Goal: Information Seeking & Learning: Learn about a topic

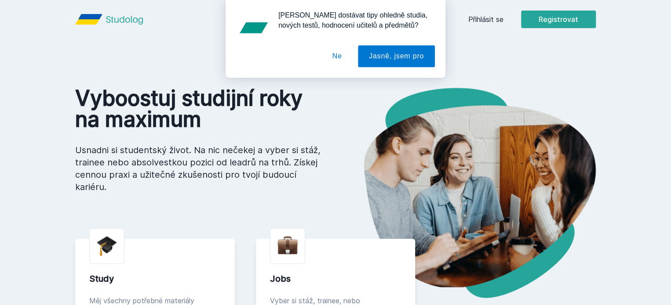
click at [344, 56] on button "Ne" at bounding box center [337, 57] width 32 height 22
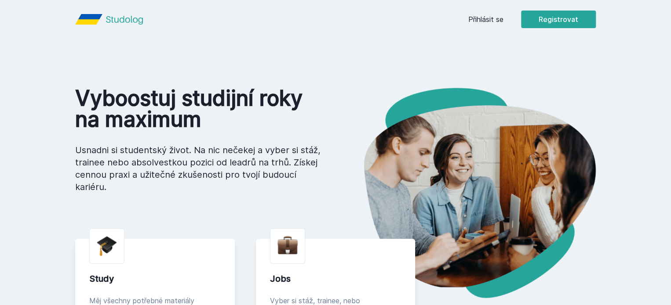
click at [503, 20] on link "Přihlásit se" at bounding box center [485, 19] width 35 height 11
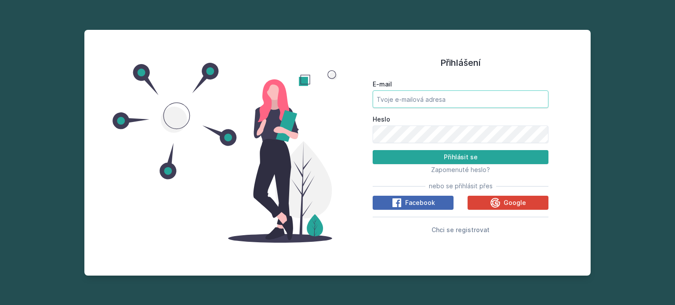
click at [410, 98] on input "E-mail" at bounding box center [461, 100] width 176 height 18
type input "[EMAIL_ADDRESS][DOMAIN_NAME]"
click at [373, 150] on button "Přihlásit se" at bounding box center [461, 157] width 176 height 14
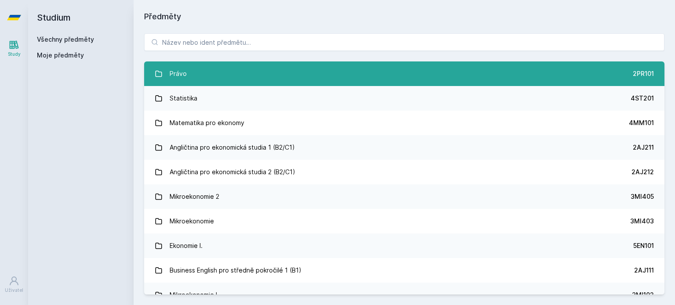
click at [323, 66] on link "Právo 2PR101" at bounding box center [404, 74] width 520 height 25
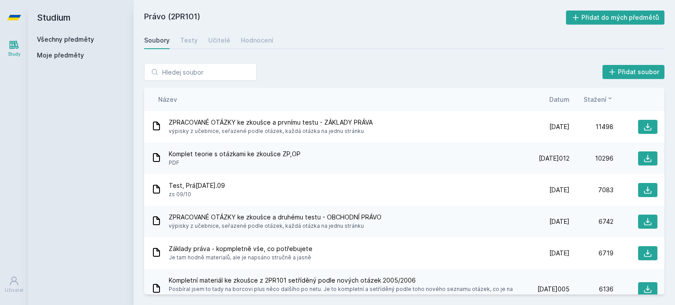
click at [43, 55] on span "Moje předměty" at bounding box center [60, 55] width 47 height 9
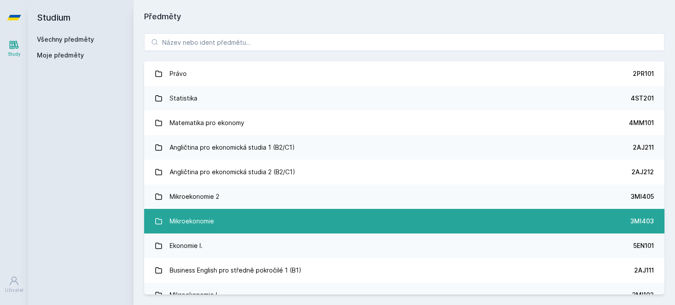
click at [204, 218] on div "Mikroekonomie" at bounding box center [192, 222] width 44 height 18
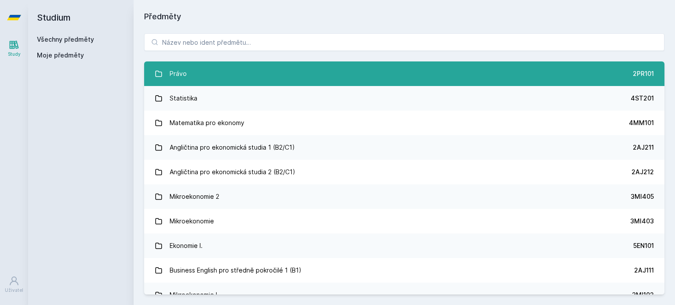
click at [174, 73] on div "Právo" at bounding box center [178, 74] width 17 height 18
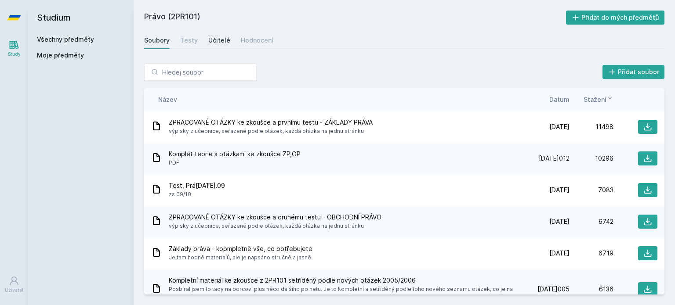
click at [209, 39] on div "Učitelé" at bounding box center [219, 40] width 22 height 9
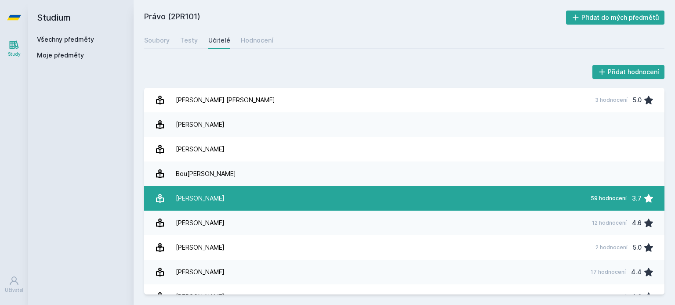
click at [492, 202] on link "Češková Marie 59 hodnocení 3.7" at bounding box center [404, 198] width 520 height 25
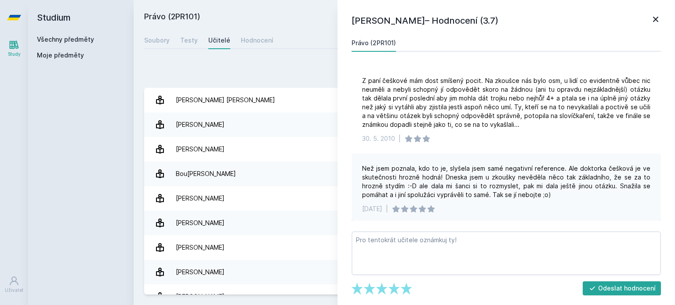
click at [658, 15] on icon at bounding box center [655, 19] width 11 height 11
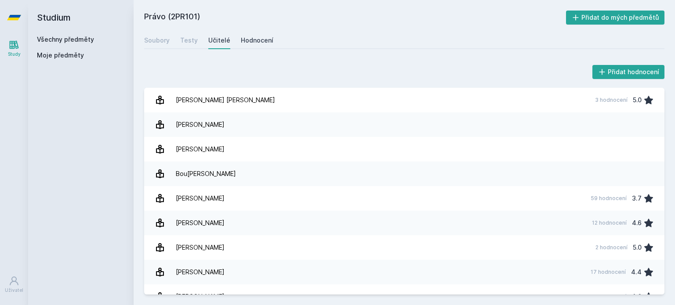
click at [253, 38] on div "Hodnocení" at bounding box center [257, 40] width 33 height 9
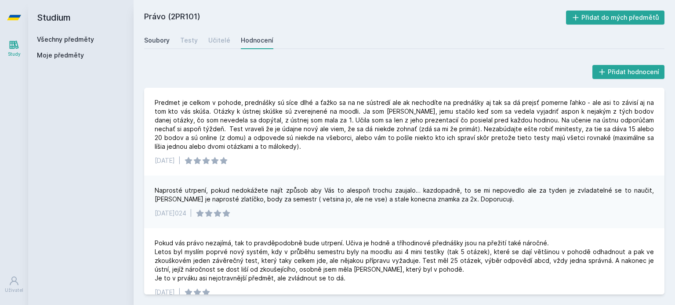
click at [153, 36] on div "Soubory" at bounding box center [156, 40] width 25 height 9
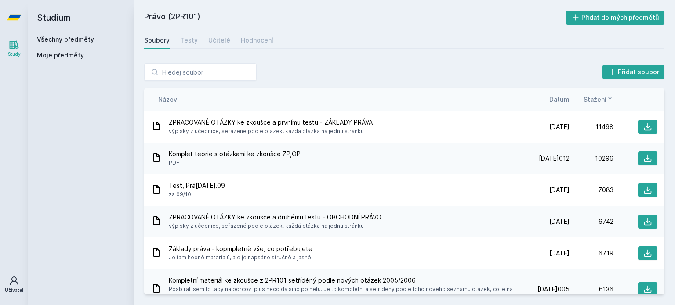
click at [18, 279] on icon at bounding box center [14, 281] width 11 height 11
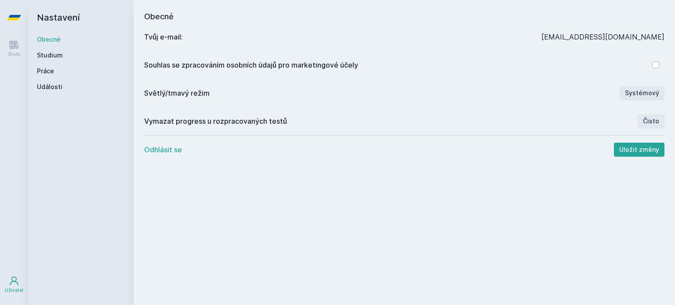
click at [152, 149] on button "Odhlásit se" at bounding box center [163, 150] width 38 height 11
